Goal: Task Accomplishment & Management: Manage account settings

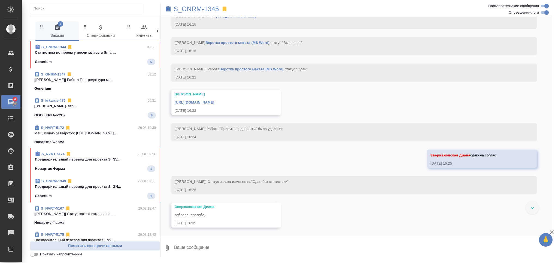
scroll to position [1576, 0]
click at [37, 254] on input "Показать непрочитанные" at bounding box center [33, 254] width 20 height 7
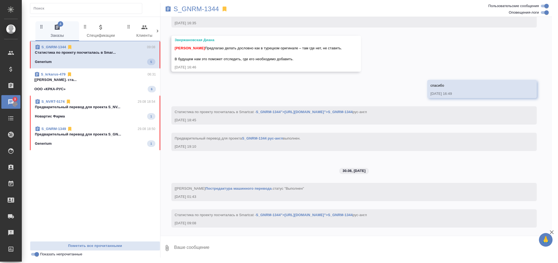
scroll to position [3842, 0]
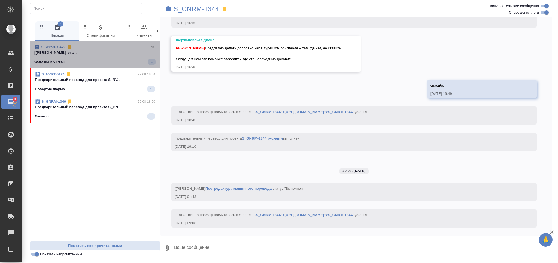
click at [128, 60] on div "ООО «КРКА-РУС» 6" at bounding box center [95, 62] width 122 height 7
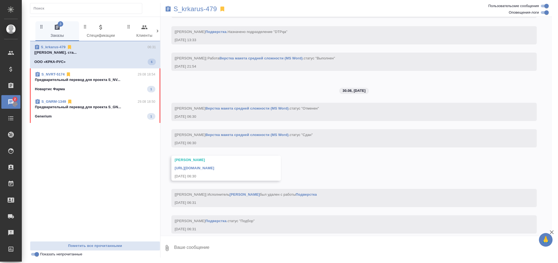
scroll to position [1844, 0]
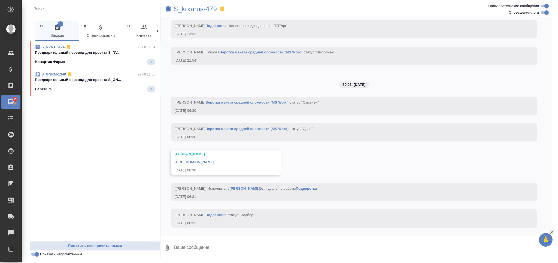
click at [211, 9] on p "S_krkarus-479" at bounding box center [195, 8] width 43 height 5
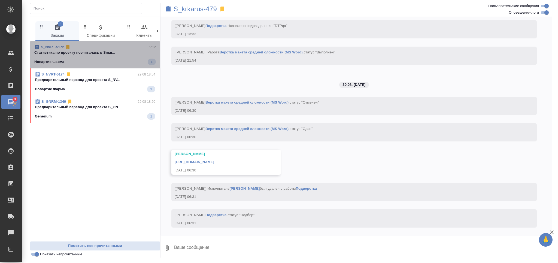
click at [75, 55] on p "Cтатистика по проекту посчиталась в Smar..." at bounding box center [95, 52] width 122 height 5
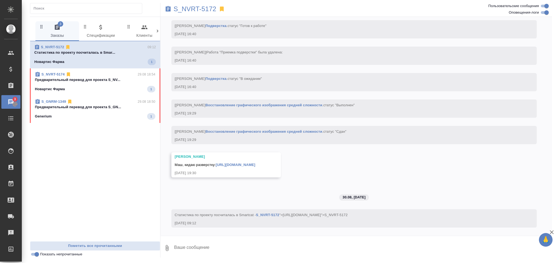
scroll to position [2532, 0]
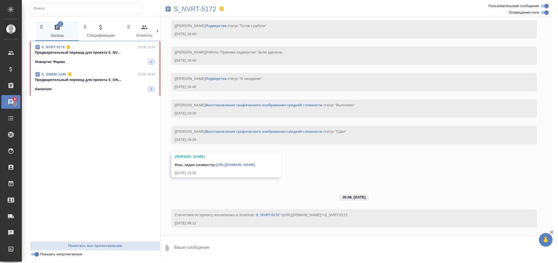
click at [75, 55] on p "Предварительный перевод для проекта S_NV..." at bounding box center [95, 52] width 121 height 5
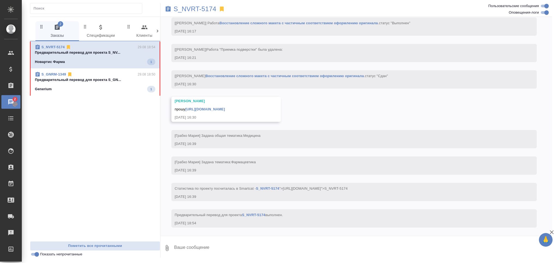
scroll to position [1898, 0]
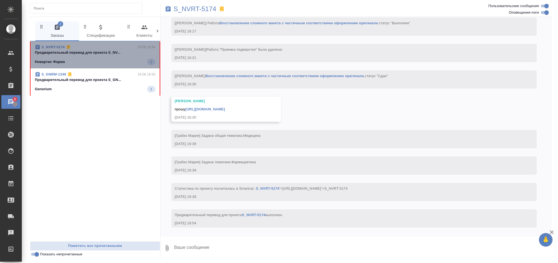
click at [75, 55] on p "Предварительный перевод для проекта S_NV..." at bounding box center [95, 52] width 121 height 5
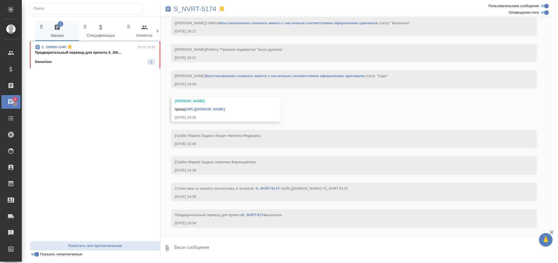
click at [75, 55] on p "Предварительный перевод для проекта S_GN..." at bounding box center [95, 52] width 121 height 5
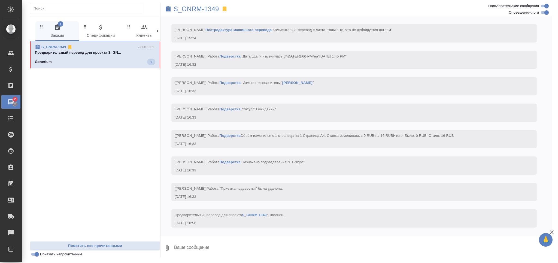
scroll to position [1709, 0]
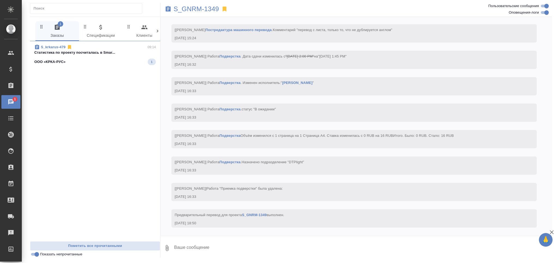
click at [64, 58] on span "S_krkarus-479 09:14 Cтатистика по проекту посчиталась в Smar... ООО «КРКА-РУС» 1" at bounding box center [95, 54] width 122 height 21
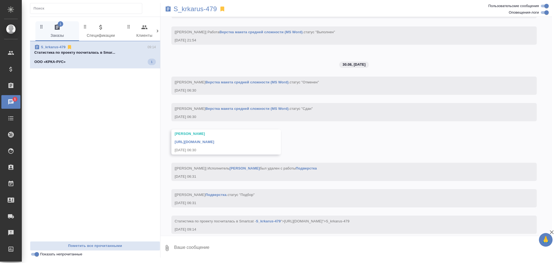
scroll to position [1870, 0]
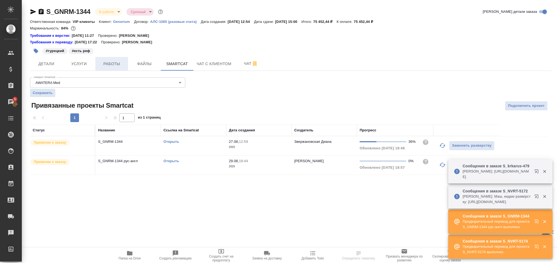
click at [114, 66] on span "Работы" at bounding box center [112, 64] width 26 height 7
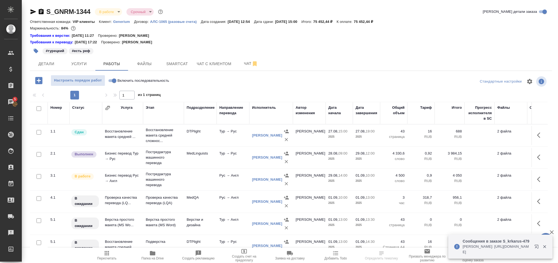
click at [186, 145] on td "MedLinguists" at bounding box center [200, 135] width 33 height 19
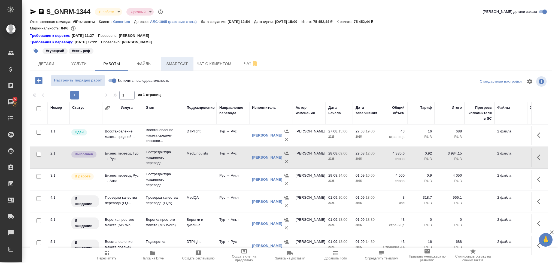
click at [171, 62] on span "Smartcat" at bounding box center [177, 64] width 26 height 7
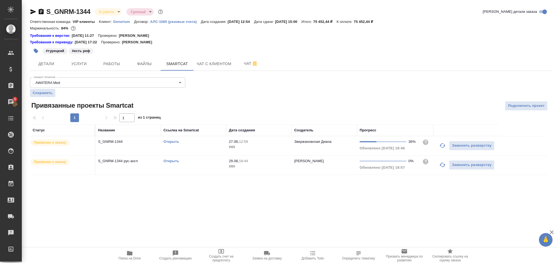
click at [171, 162] on link "Открыть" at bounding box center [172, 161] width 16 height 4
click at [42, 10] on icon "button" at bounding box center [41, 11] width 5 height 5
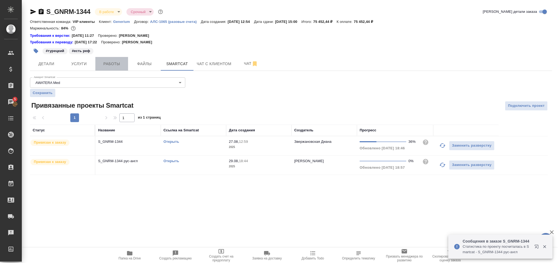
click at [109, 63] on span "Работы" at bounding box center [112, 64] width 26 height 7
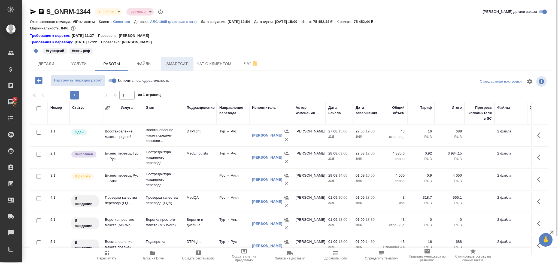
click at [176, 62] on span "Smartcat" at bounding box center [177, 64] width 26 height 7
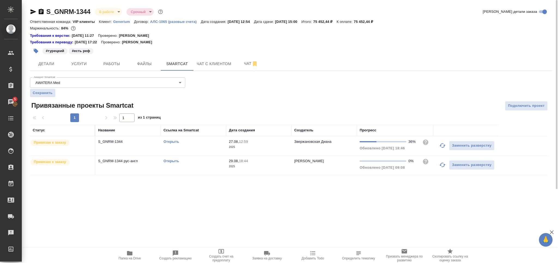
click at [208, 145] on td "Открыть" at bounding box center [193, 145] width 65 height 19
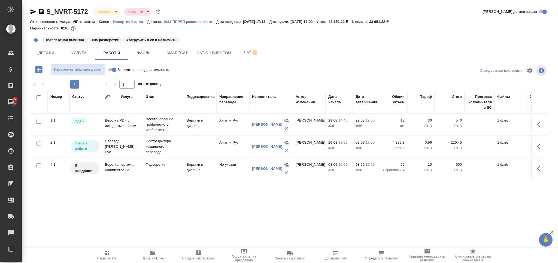
click at [110, 245] on div "Номер Статус Услуга Этап Подразделение Направление перевода Исполнитель Автор и…" at bounding box center [289, 179] width 518 height 177
click at [247, 51] on span "Чат" at bounding box center [251, 52] width 26 height 7
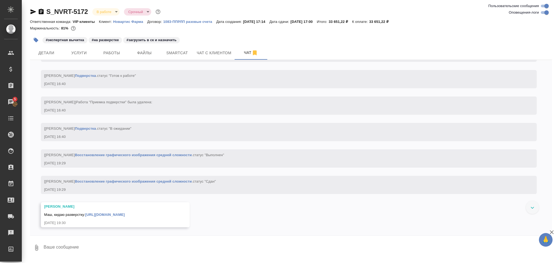
scroll to position [2496, 0]
click at [94, 214] on link "[URL][DOMAIN_NAME]" at bounding box center [105, 215] width 40 height 4
click at [179, 54] on span "Smartcat" at bounding box center [177, 53] width 26 height 7
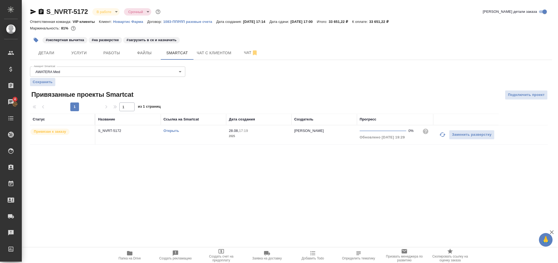
click at [171, 131] on link "Открыть" at bounding box center [172, 131] width 16 height 4
click at [224, 138] on td "Открыть" at bounding box center [193, 134] width 65 height 19
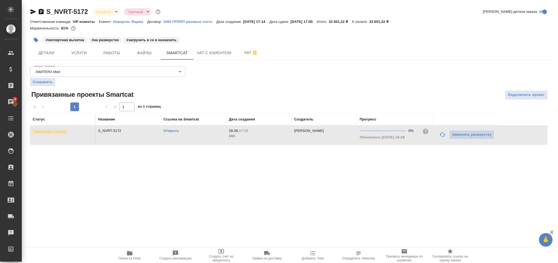
click at [224, 138] on td "Открыть" at bounding box center [193, 134] width 65 height 19
click at [109, 51] on span "Работы" at bounding box center [112, 53] width 26 height 7
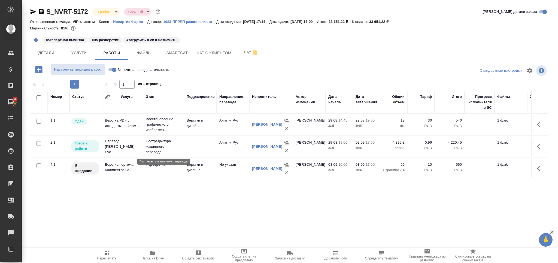
click at [176, 145] on p "Постредактура машинного перевода" at bounding box center [163, 146] width 35 height 16
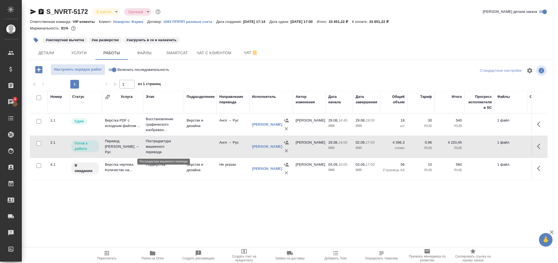
click at [176, 145] on p "Постредактура машинного перевода" at bounding box center [163, 146] width 35 height 16
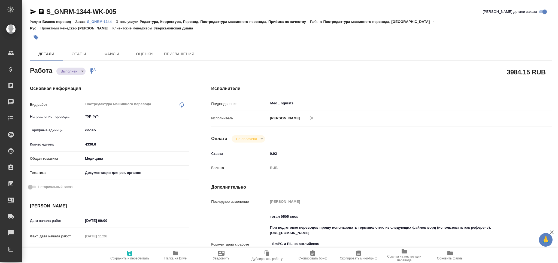
click at [175, 255] on icon "button" at bounding box center [175, 253] width 5 height 4
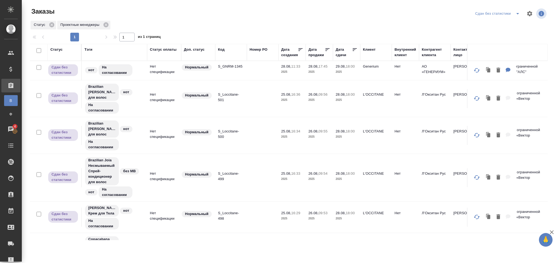
click at [519, 12] on icon "split button" at bounding box center [518, 13] width 7 height 7
click at [495, 34] on li "Мои заказы" at bounding box center [498, 33] width 52 height 9
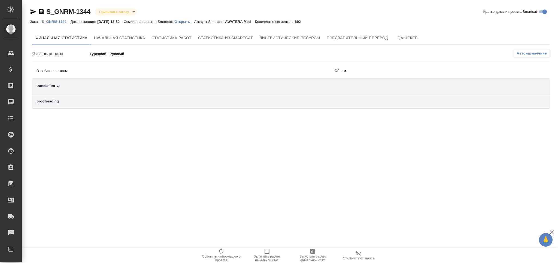
click at [525, 51] on span "Автоназначение" at bounding box center [532, 53] width 30 height 5
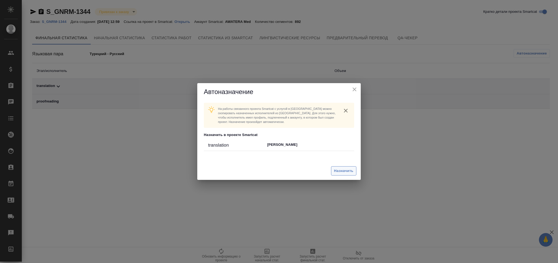
click at [352, 167] on button "Назначить" at bounding box center [343, 171] width 25 height 10
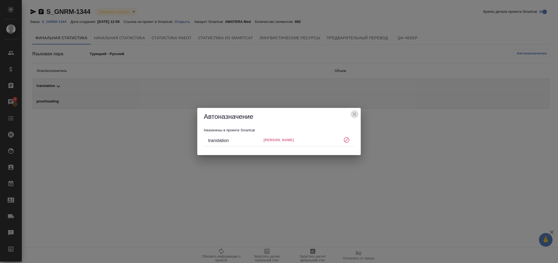
click at [355, 113] on icon "close" at bounding box center [354, 114] width 7 height 7
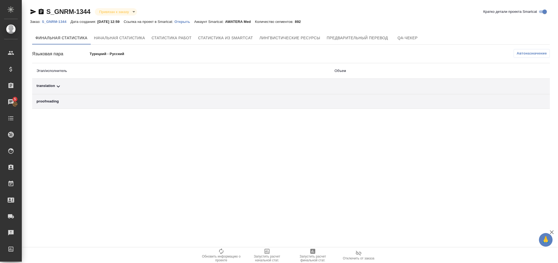
click at [318, 255] on span "Запустить расчет финальной стат." at bounding box center [312, 259] width 39 height 8
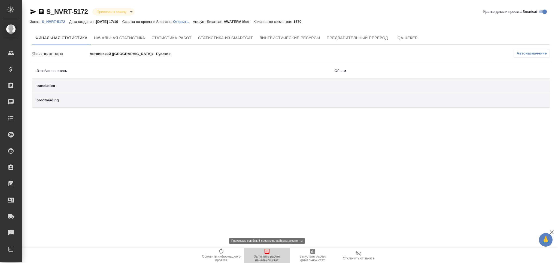
click at [264, 254] on icon "button" at bounding box center [267, 251] width 7 height 7
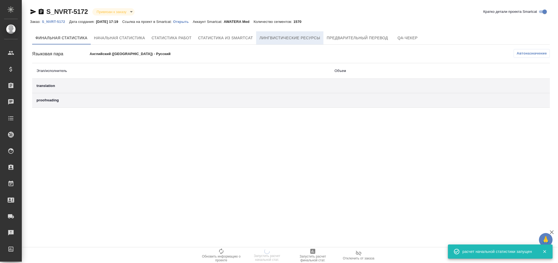
click at [299, 39] on span "Лингвистические ресурсы" at bounding box center [290, 38] width 61 height 7
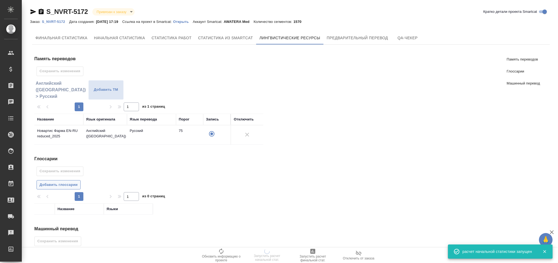
click at [66, 182] on span "Добавить глоссарии" at bounding box center [59, 185] width 38 height 6
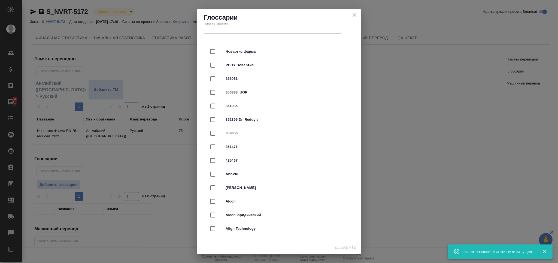
click at [234, 50] on span "Новартис фарма" at bounding box center [287, 51] width 122 height 5
checkbox input "true"
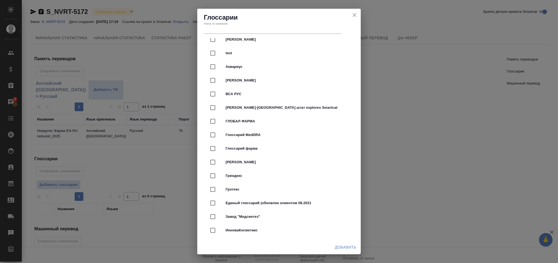
scroll to position [1454, 0]
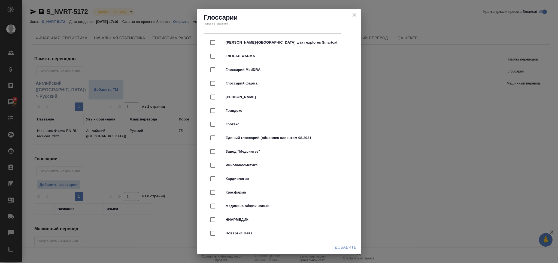
click at [260, 70] on span "Глоссарий MedDRA" at bounding box center [287, 69] width 122 height 5
checkbox input "true"
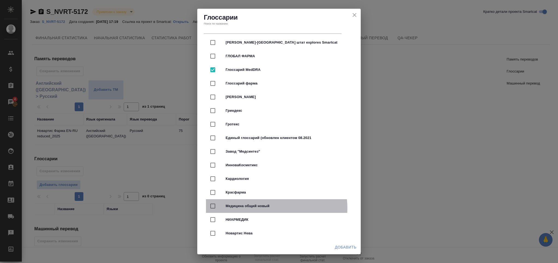
click at [264, 208] on span "Медицина общий новый" at bounding box center [287, 205] width 122 height 5
checkbox input "true"
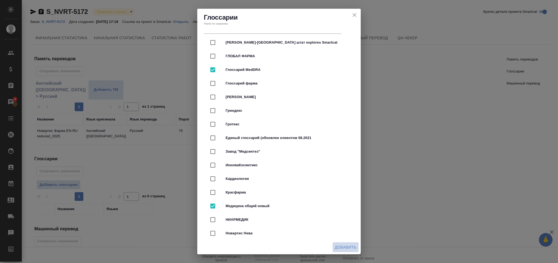
click at [344, 246] on span "Добавить" at bounding box center [346, 247] width 22 height 7
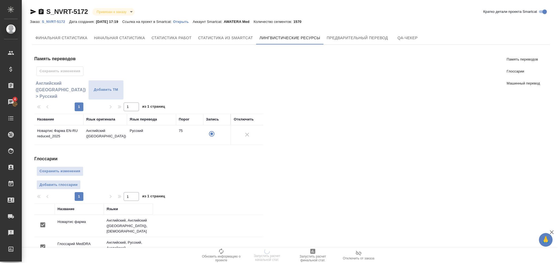
scroll to position [0, 0]
click at [78, 169] on span "Сохранить изменения" at bounding box center [60, 171] width 41 height 6
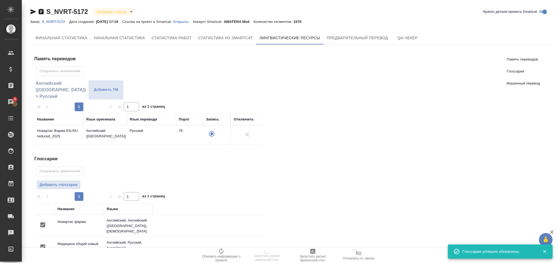
scroll to position [113, 0]
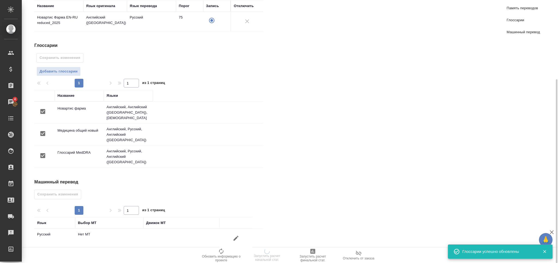
click at [233, 235] on icon "button" at bounding box center [236, 238] width 7 height 7
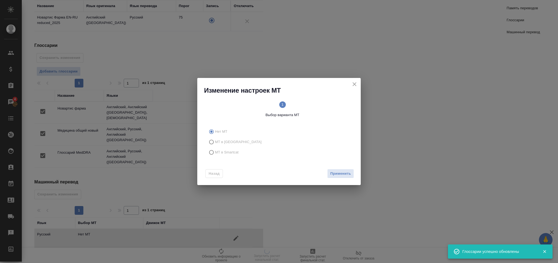
click at [227, 155] on span "МТ в Smartcat" at bounding box center [227, 152] width 24 height 5
click at [215, 155] on input "МТ в Smartcat" at bounding box center [210, 152] width 9 height 10
radio input "true"
click at [345, 174] on span "Вперед" at bounding box center [345, 174] width 14 height 6
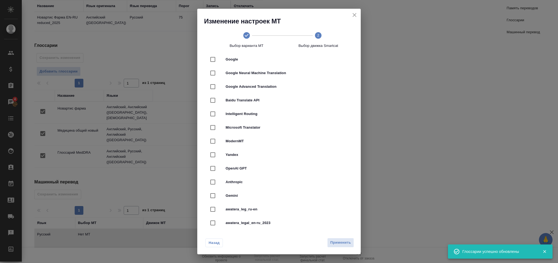
scroll to position [73, 0]
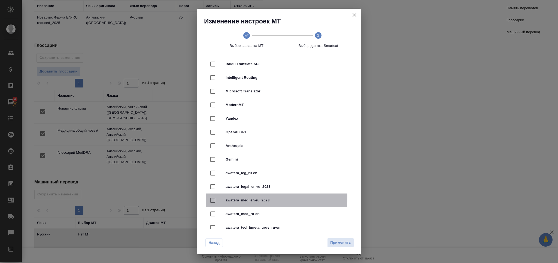
click at [265, 197] on div "awatera_med_en-ru_2023" at bounding box center [279, 201] width 146 height 14
checkbox input "true"
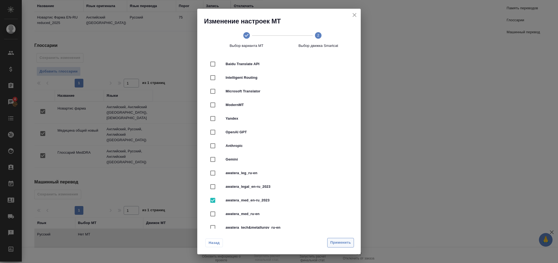
click at [340, 243] on span "Применить" at bounding box center [340, 243] width 21 height 6
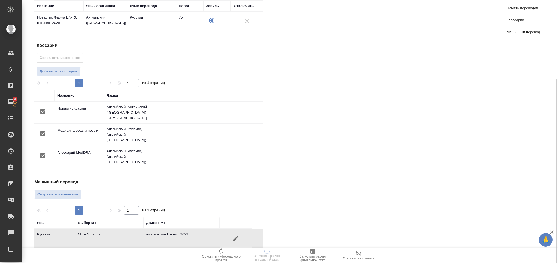
click at [67, 191] on span "Сохранить изменения" at bounding box center [57, 194] width 41 height 6
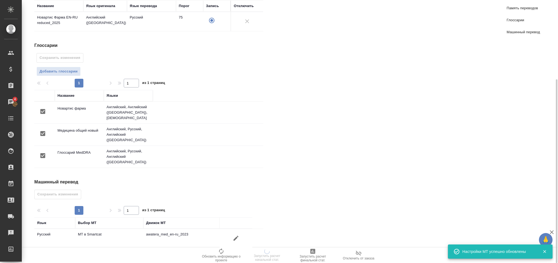
scroll to position [0, 0]
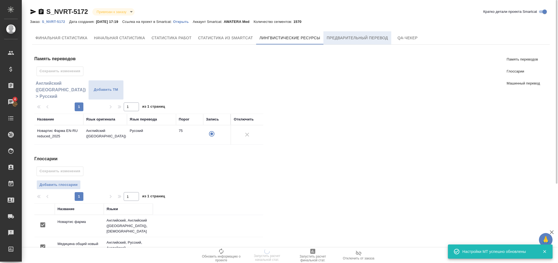
click at [356, 35] on span "Предварительный перевод" at bounding box center [357, 38] width 61 height 7
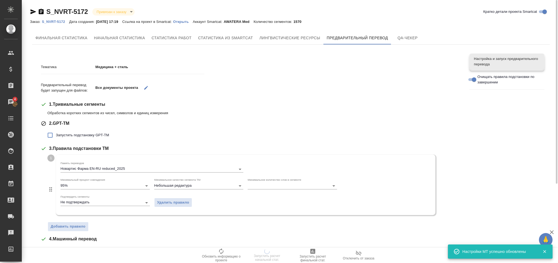
scroll to position [108, 0]
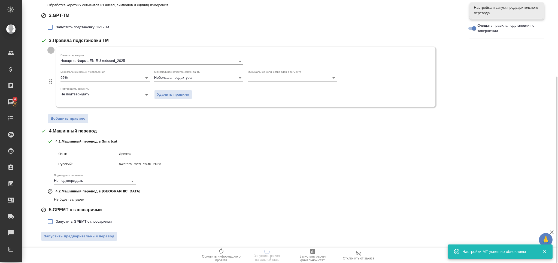
click at [98, 234] on span "Запустить предварительный перевод" at bounding box center [79, 236] width 71 height 6
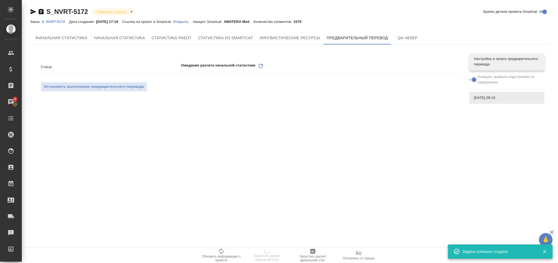
scroll to position [0, 0]
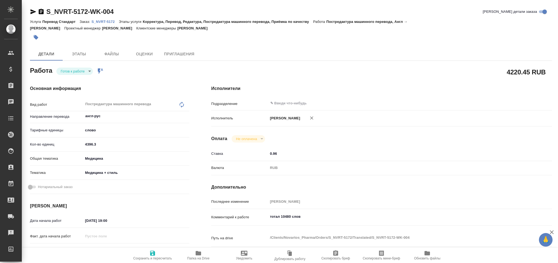
type textarea "x"
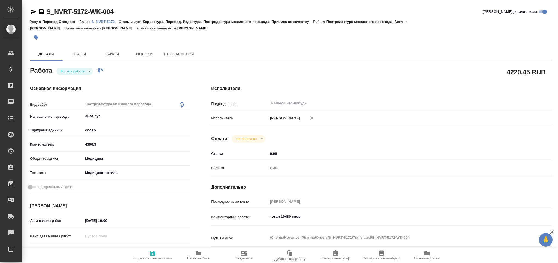
type textarea "x"
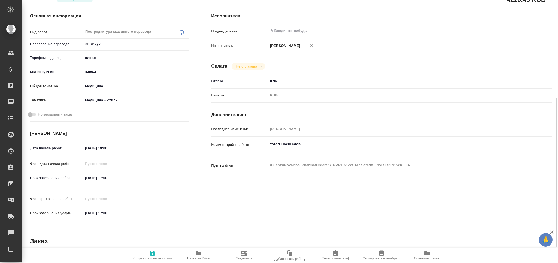
scroll to position [109, 0]
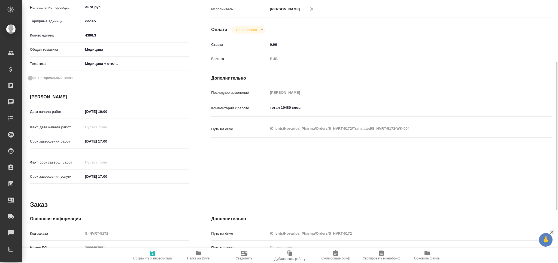
type textarea "x"
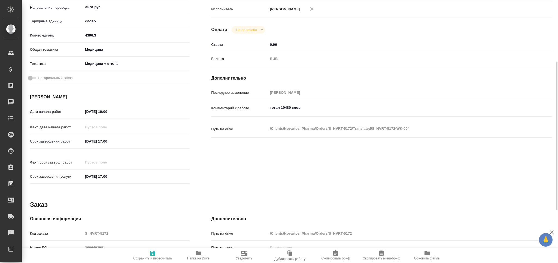
type textarea "x"
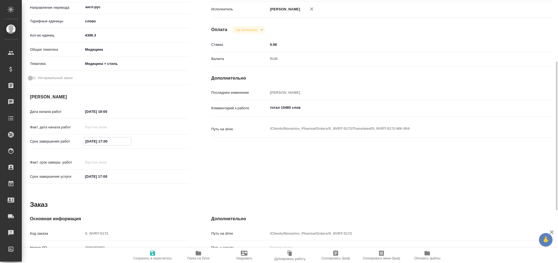
type textarea "x"
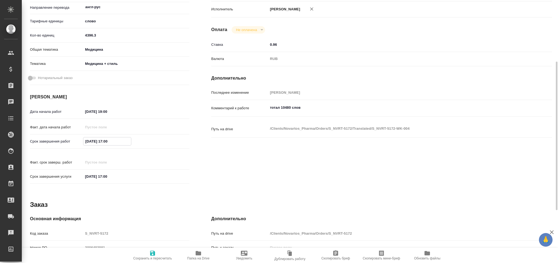
drag, startPoint x: 118, startPoint y: 142, endPoint x: 68, endPoint y: 140, distance: 50.5
click at [68, 140] on div "Срок завершения работ 02.09.2025 17:00" at bounding box center [109, 142] width 159 height 10
type textarea "x"
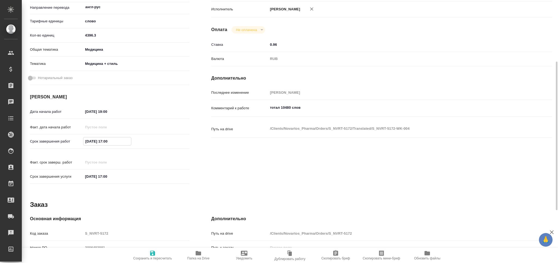
type textarea "x"
drag, startPoint x: 81, startPoint y: 170, endPoint x: 55, endPoint y: 169, distance: 25.9
click at [55, 172] on div "Срок завершения услуги 03.09.2025 17:00" at bounding box center [109, 177] width 159 height 10
paste input "2"
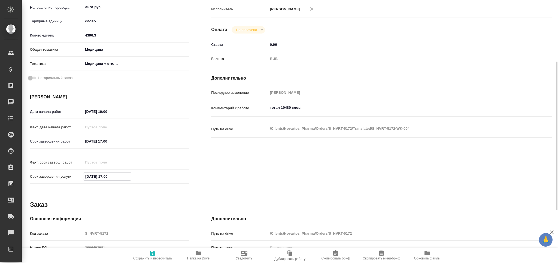
type textarea "x"
type input "02.09.2025 17:00"
type textarea "x"
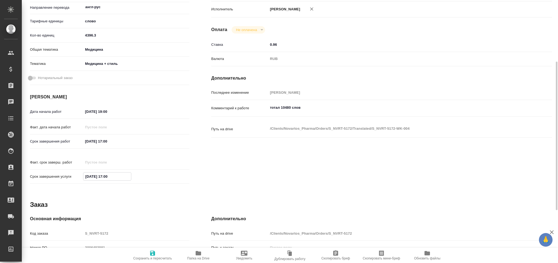
type textarea "x"
type input "02.09.2025 17:00"
click at [153, 253] on icon "button" at bounding box center [152, 253] width 5 height 5
type textarea "x"
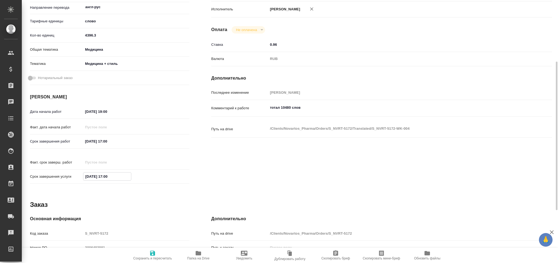
type textarea "x"
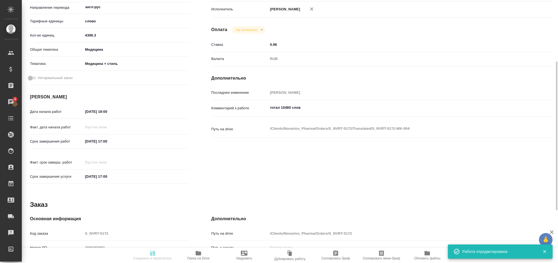
type input "readyForWork"
type textarea "Постредактура машинного перевода"
type textarea "x"
type input "англ-рус"
type input "5a8b1489cc6b4906c91bfd90"
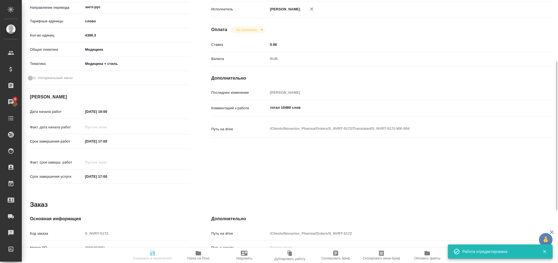
type input "4396.3"
type input "med"
type input "614982e3093d9b491e1077bc"
type input "29.08.2025 19:00"
type input "02.09.2025 17:00"
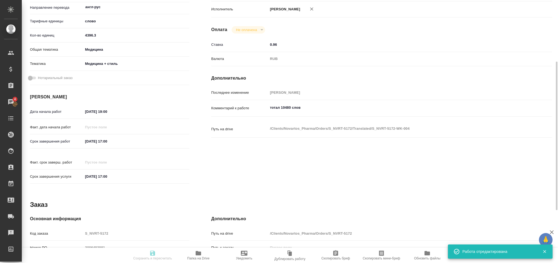
type input "02.09.2025 17:00"
type input "notPayed"
type input "0.96"
type input "RUB"
type input "Горчилина Елена"
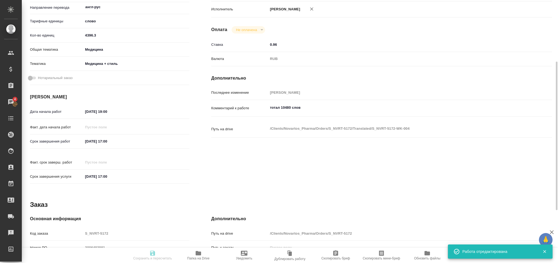
type textarea "тотал 10480 слов"
type textarea "x"
type textarea "/Clients/Novartos_Pharma/Orders/S_NVRT-5172/Translated/S_NVRT-5172-WK-004"
type textarea "x"
type input "S_NVRT-5172"
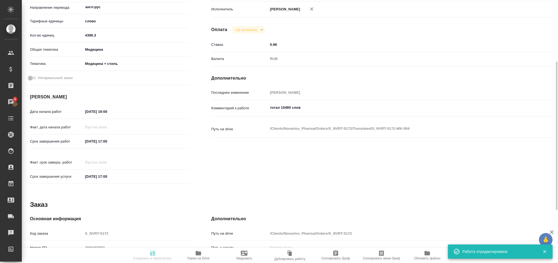
type input "3006493981"
type input "Перевод Стандарт"
type input "Корректура, Перевод, Редактура, Постредактура машинного перевода, Приёмка по ка…"
type input "Сайдашева Диляра"
type input "Арсеньева Вера"
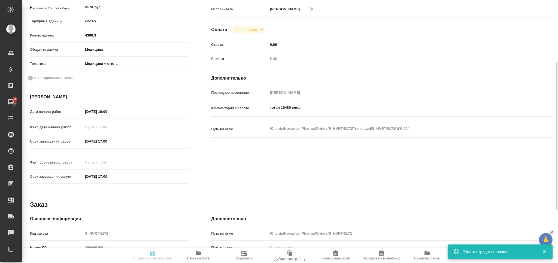
type input "/Clients/Novartos_Pharma/Orders/S_NVRT-5172"
type textarea "x"
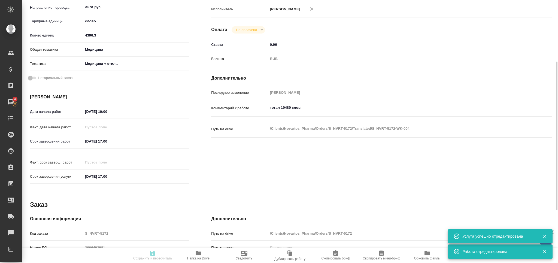
type textarea "x"
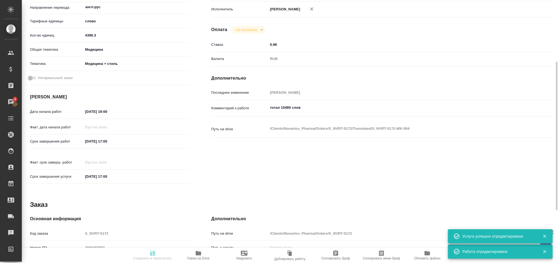
type textarea "x"
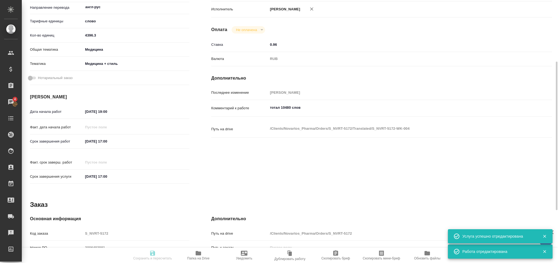
type textarea "x"
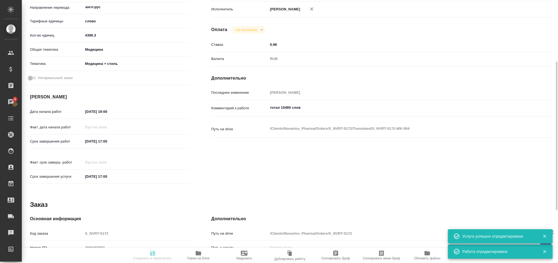
type textarea "x"
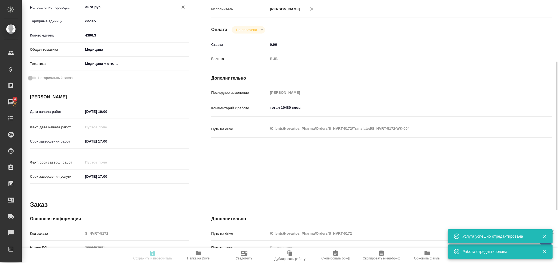
type textarea "x"
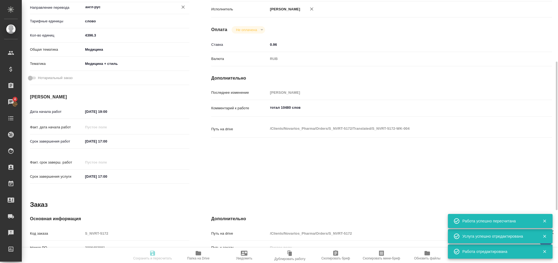
type input "readyForWork"
type textarea "Постредактура машинного перевода"
type textarea "x"
type input "англ-рус"
type input "5a8b1489cc6b4906c91bfd90"
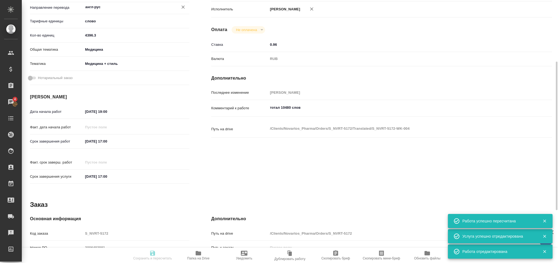
type input "4396.3"
type input "med"
type input "614982e3093d9b491e1077bc"
type input "29.08.2025 19:00"
type input "02.09.2025 17:00"
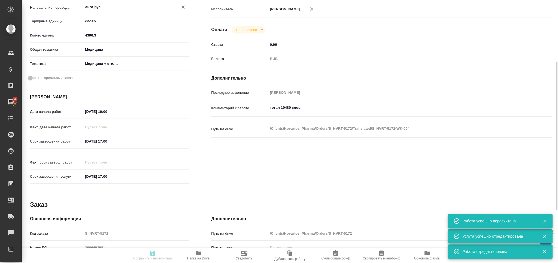
type input "02.09.2025 17:00"
type input "notPayed"
type input "0.96"
type input "RUB"
type input "Горчилина Елена"
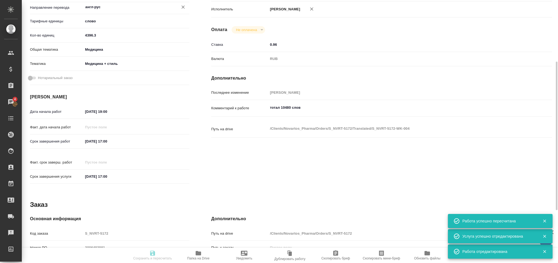
type textarea "тотал 10480 слов"
type textarea "x"
type textarea "/Clients/Novartos_Pharma/Orders/S_NVRT-5172/Translated/S_NVRT-5172-WK-004"
type textarea "x"
type input "S_NVRT-5172"
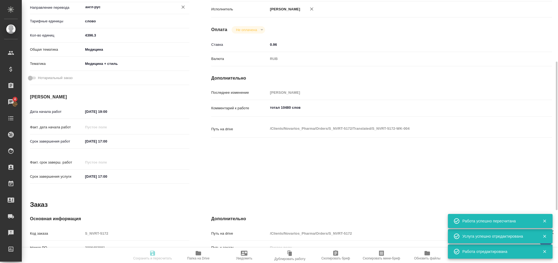
type input "3006493981"
type input "Перевод Стандарт"
type input "Корректура, Перевод, Редактура, Постредактура машинного перевода, Приёмка по ка…"
type input "Сайдашева Диляра"
type input "Арсеньева Вера"
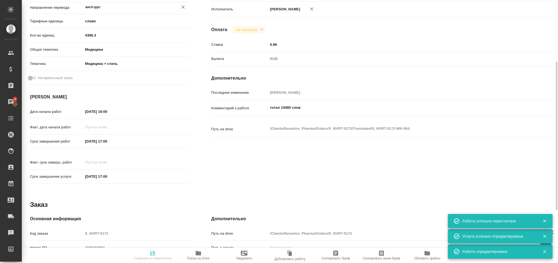
type input "/Clients/Novartos_Pharma/Orders/S_NVRT-5172"
type textarea "x"
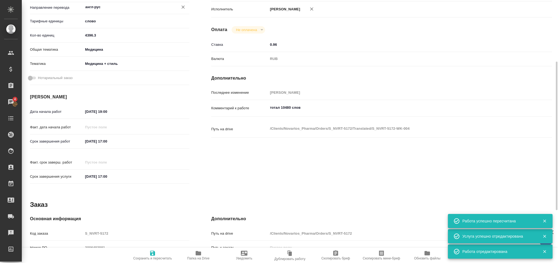
type textarea "x"
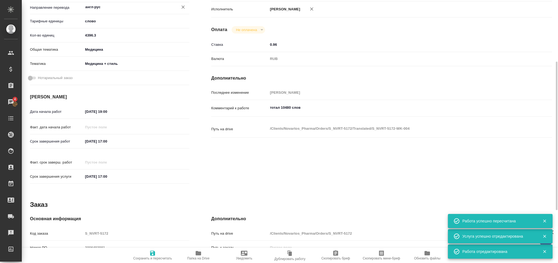
type textarea "x"
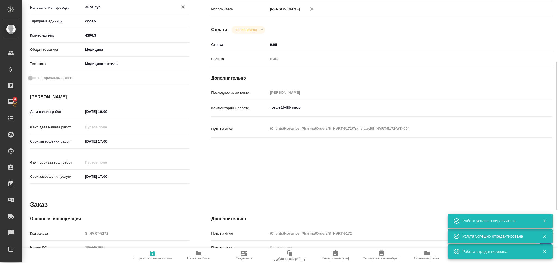
type textarea "x"
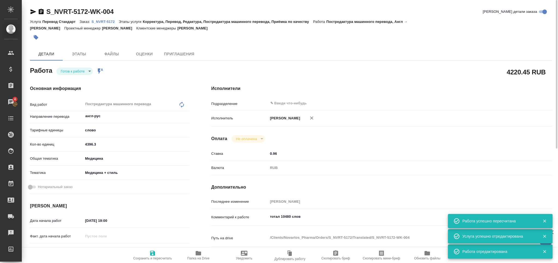
type textarea "x"
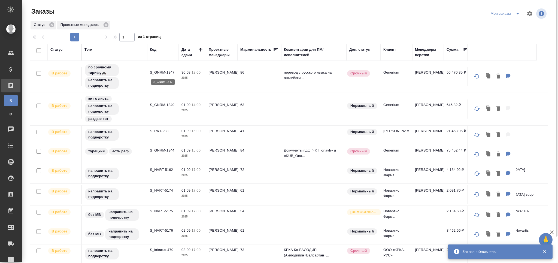
click at [167, 71] on p "S_GNRM-1347" at bounding box center [163, 72] width 26 height 5
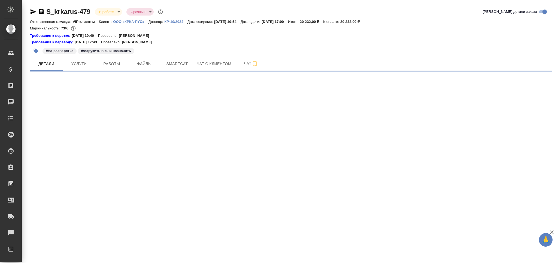
select select "RU"
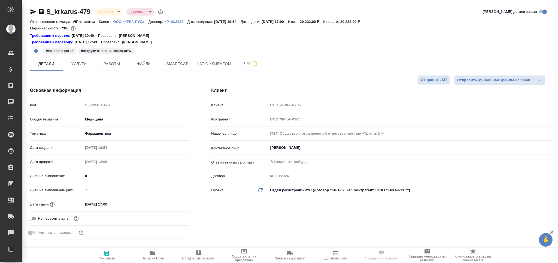
type textarea "x"
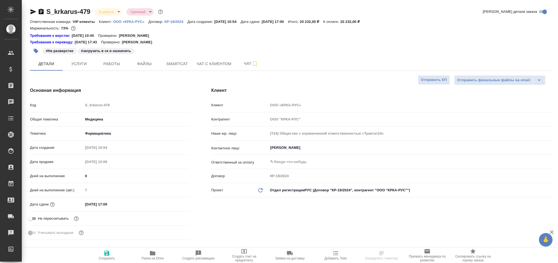
type textarea "x"
click at [238, 62] on span "Чат" at bounding box center [251, 63] width 26 height 7
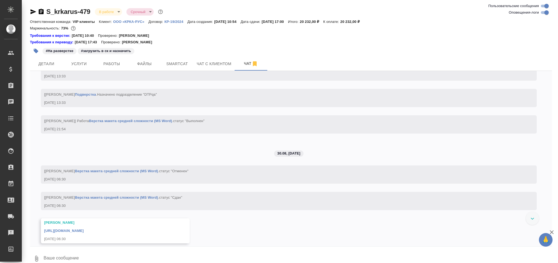
scroll to position [1832, 0]
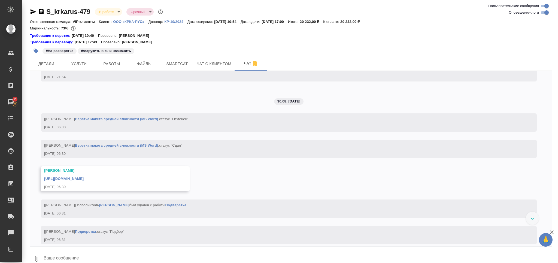
click at [80, 181] on link "https://drive.awatera.com/apps/files/files/10226946?dir=/Shares/%D0%9E%D0%9E%D0…" at bounding box center [64, 179] width 40 height 4
click at [185, 61] on span "Smartcat" at bounding box center [177, 64] width 26 height 7
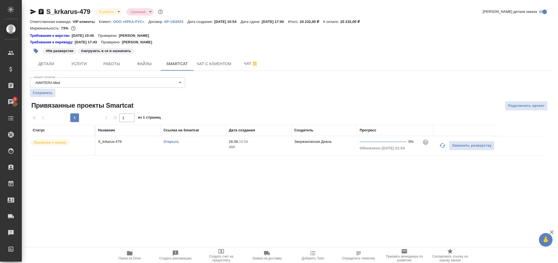
click at [169, 143] on link "Открыть" at bounding box center [172, 142] width 16 height 4
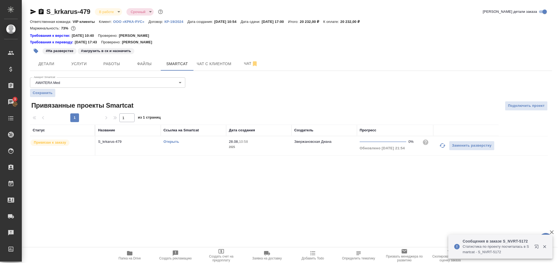
click at [205, 147] on td "Открыть" at bounding box center [193, 145] width 65 height 19
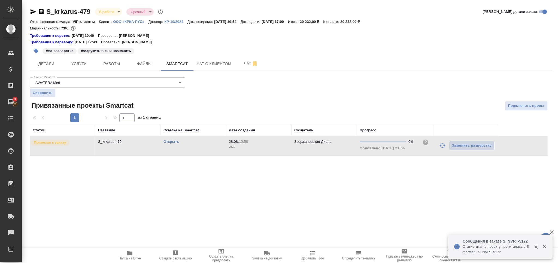
click at [205, 147] on td "Открыть" at bounding box center [193, 145] width 65 height 19
click at [113, 62] on span "Работы" at bounding box center [112, 64] width 26 height 7
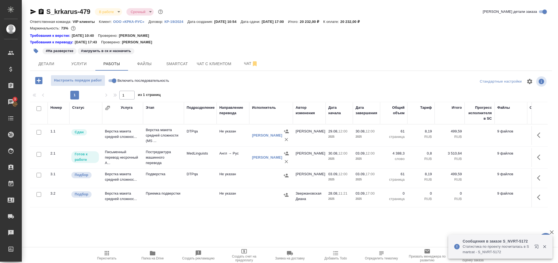
click at [38, 52] on icon "button" at bounding box center [35, 50] width 5 height 5
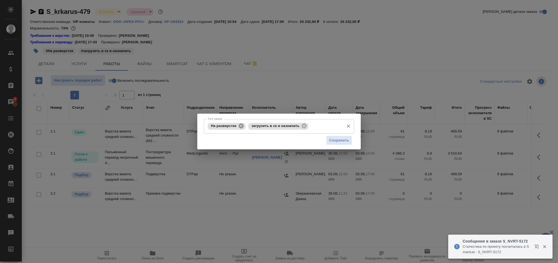
click at [242, 124] on icon at bounding box center [241, 126] width 5 height 5
click at [263, 125] on icon at bounding box center [263, 126] width 5 height 5
click at [269, 125] on input "Тэги заказа" at bounding box center [305, 126] width 72 height 9
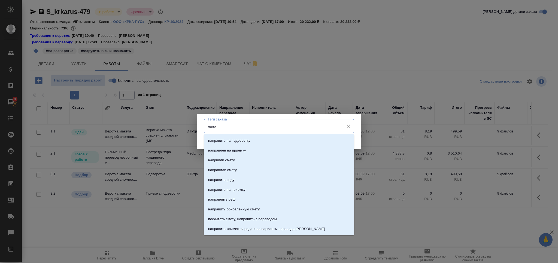
type input "напра"
click at [261, 139] on li "направить на подверстку" at bounding box center [279, 141] width 150 height 10
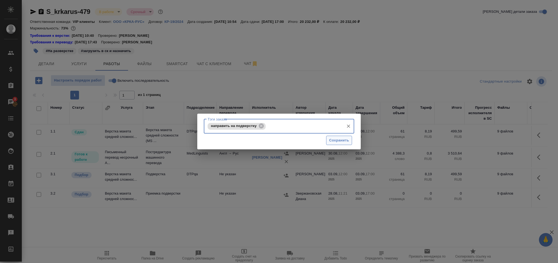
click at [331, 140] on span "Сохранить" at bounding box center [339, 140] width 20 height 6
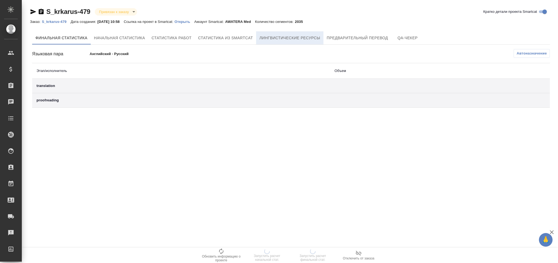
click at [285, 38] on span "Лингвистические ресурсы" at bounding box center [290, 38] width 61 height 7
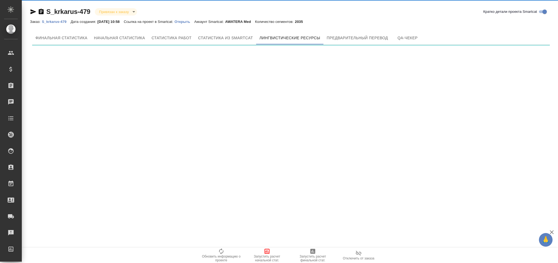
click at [270, 255] on span "Запустить расчет начальной стат." at bounding box center [267, 259] width 39 height 8
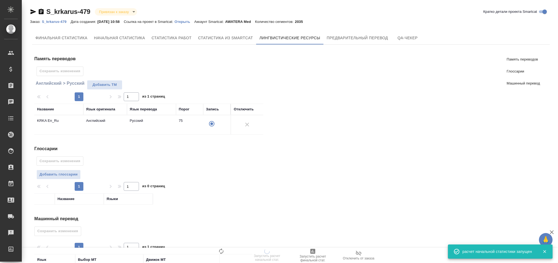
drag, startPoint x: 67, startPoint y: 176, endPoint x: 68, endPoint y: 173, distance: 2.8
click at [67, 176] on span "Добавить глоссарии" at bounding box center [59, 174] width 38 height 6
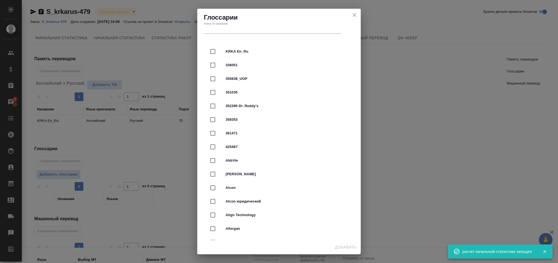
click at [239, 51] on span "KRKA En_Ru" at bounding box center [287, 51] width 122 height 5
checkbox input "true"
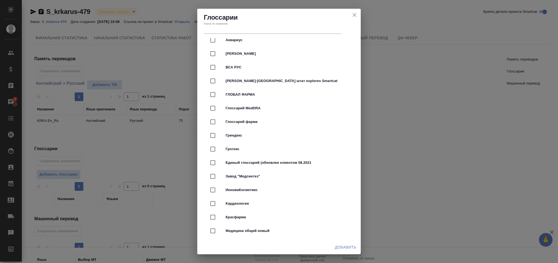
scroll to position [1381, 0]
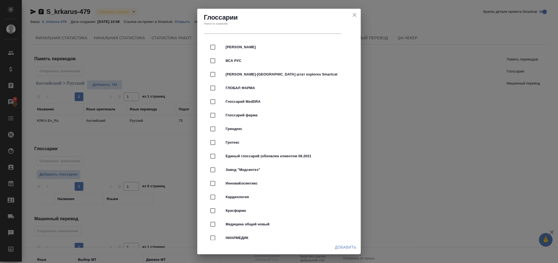
click at [260, 114] on span "Глоссарий фарма" at bounding box center [287, 115] width 122 height 5
checkbox input "true"
click at [342, 248] on span "Добавить" at bounding box center [346, 247] width 22 height 7
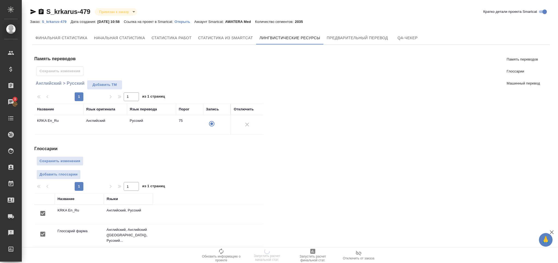
scroll to position [0, 0]
click at [74, 163] on span "Сохранить изменения" at bounding box center [60, 161] width 41 height 6
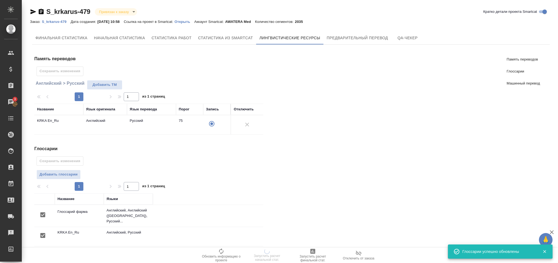
scroll to position [84, 0]
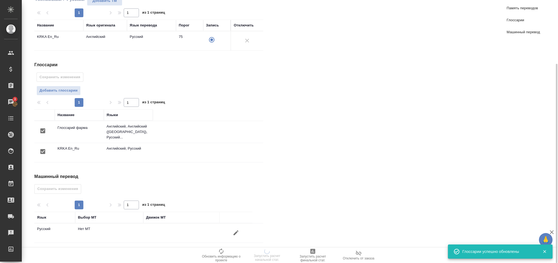
click at [236, 231] on icon "button" at bounding box center [236, 233] width 7 height 7
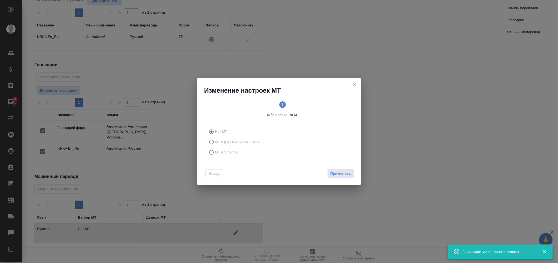
click at [227, 155] on label "МТ в Smartcat" at bounding box center [278, 152] width 144 height 10
click at [215, 155] on input "МТ в Smartcat" at bounding box center [210, 152] width 9 height 10
radio input "true"
click at [342, 177] on button "Вперед" at bounding box center [345, 174] width 20 height 10
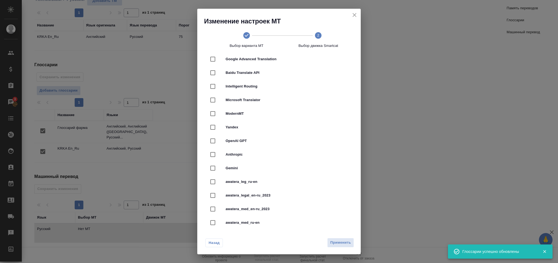
scroll to position [73, 0]
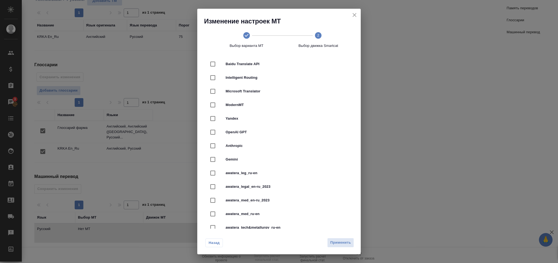
click at [272, 203] on div "awatera_med_en-ru_2023" at bounding box center [279, 201] width 146 height 14
checkbox input "true"
click at [342, 242] on span "Применить" at bounding box center [340, 243] width 21 height 6
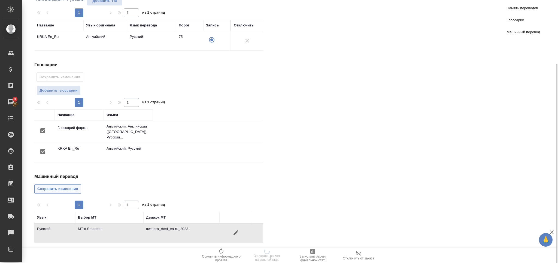
click at [59, 184] on button "Сохранить изменения" at bounding box center [57, 189] width 47 height 10
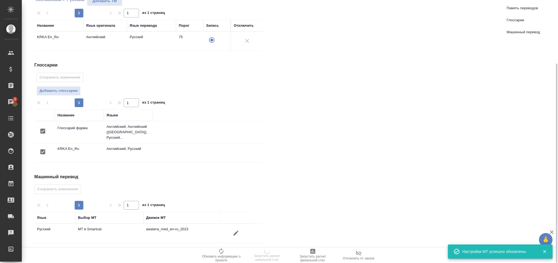
scroll to position [0, 0]
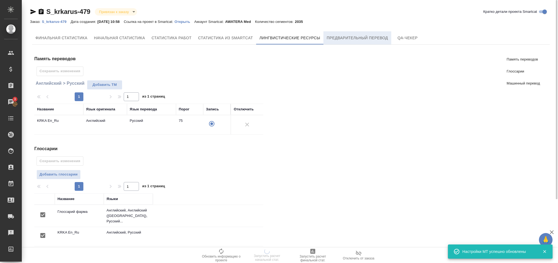
click at [360, 37] on span "Предварительный перевод" at bounding box center [357, 38] width 61 height 7
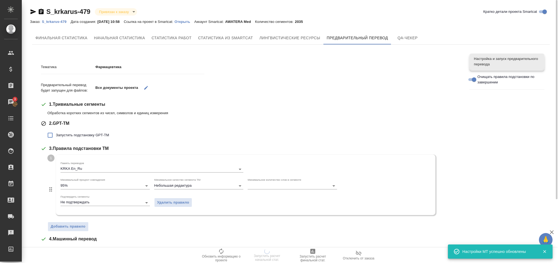
scroll to position [108, 0]
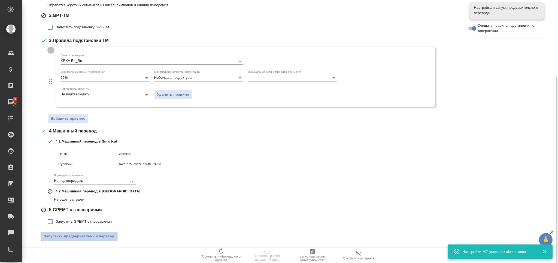
click at [93, 238] on span "Запустить предварительный перевод" at bounding box center [79, 236] width 71 height 6
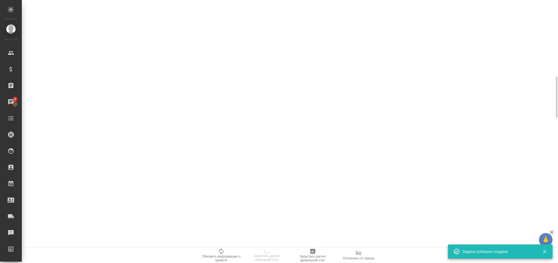
scroll to position [0, 0]
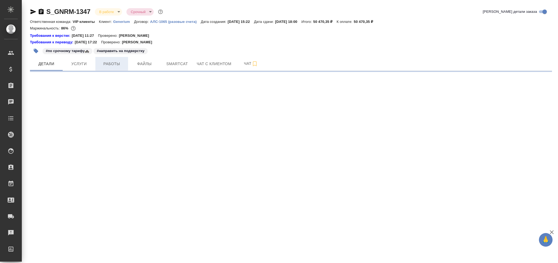
select select "RU"
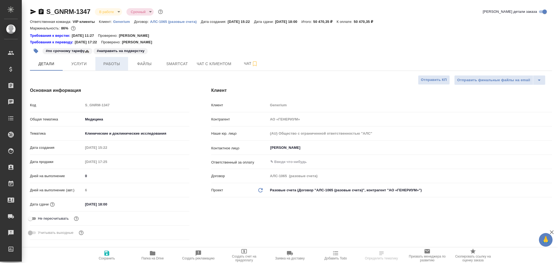
type textarea "x"
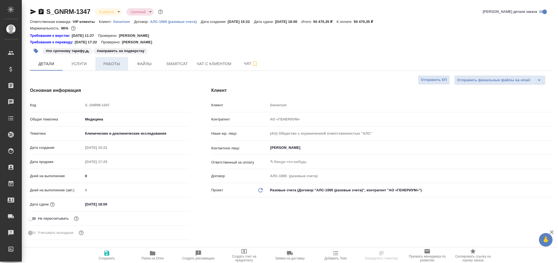
type textarea "x"
click at [108, 67] on button "Работы" at bounding box center [111, 64] width 33 height 14
type textarea "x"
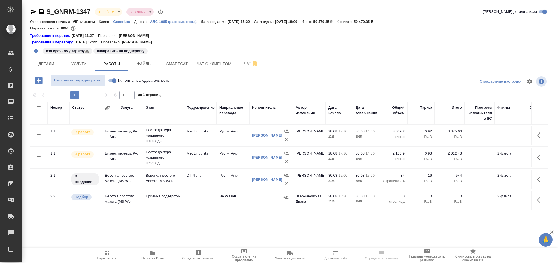
click at [39, 197] on input "checkbox" at bounding box center [39, 197] width 5 height 5
checkbox input "true"
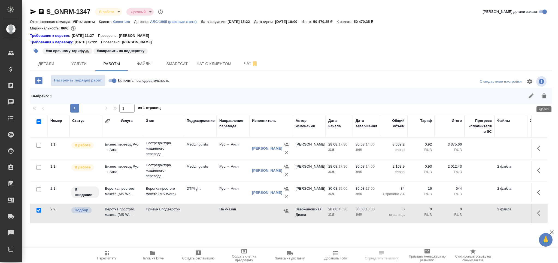
click at [544, 95] on icon "button" at bounding box center [545, 96] width 4 height 5
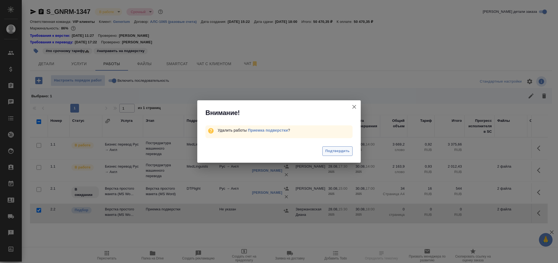
drag, startPoint x: 342, startPoint y: 149, endPoint x: 333, endPoint y: 152, distance: 9.0
click at [341, 150] on span "Подтвердить" at bounding box center [338, 151] width 24 height 6
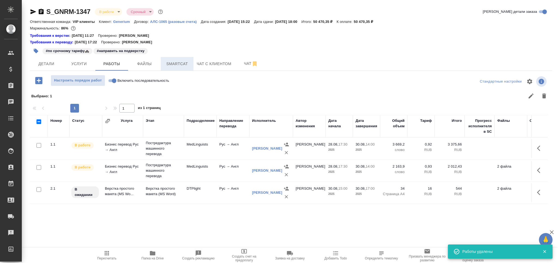
click at [176, 62] on span "Smartcat" at bounding box center [177, 64] width 26 height 7
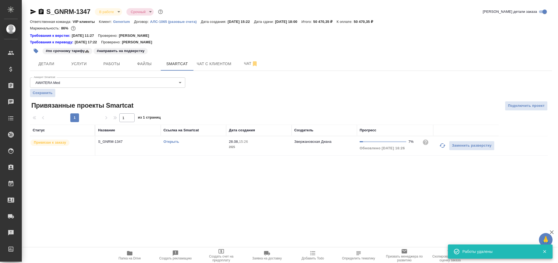
click at [443, 145] on icon "button" at bounding box center [442, 145] width 7 height 7
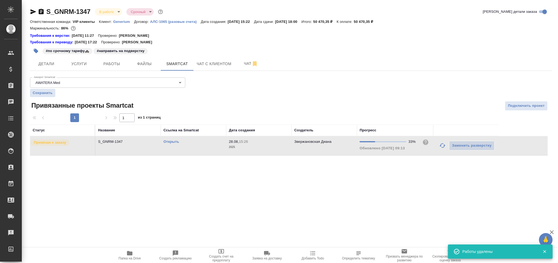
click at [173, 141] on link "Открыть" at bounding box center [172, 142] width 16 height 4
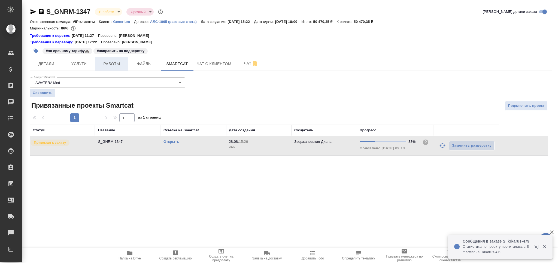
drag, startPoint x: 117, startPoint y: 60, endPoint x: 118, endPoint y: 63, distance: 2.8
click at [117, 61] on span "Работы" at bounding box center [112, 64] width 26 height 7
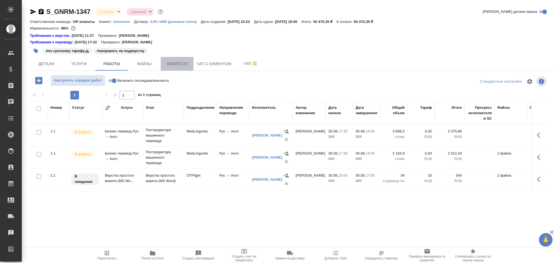
click at [177, 65] on span "Smartcat" at bounding box center [177, 64] width 26 height 7
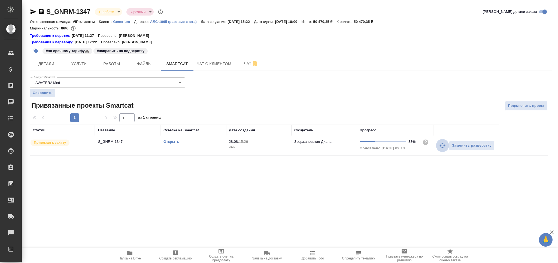
click at [439, 146] on icon "button" at bounding box center [442, 145] width 7 height 7
